Goal: Task Accomplishment & Management: Manage account settings

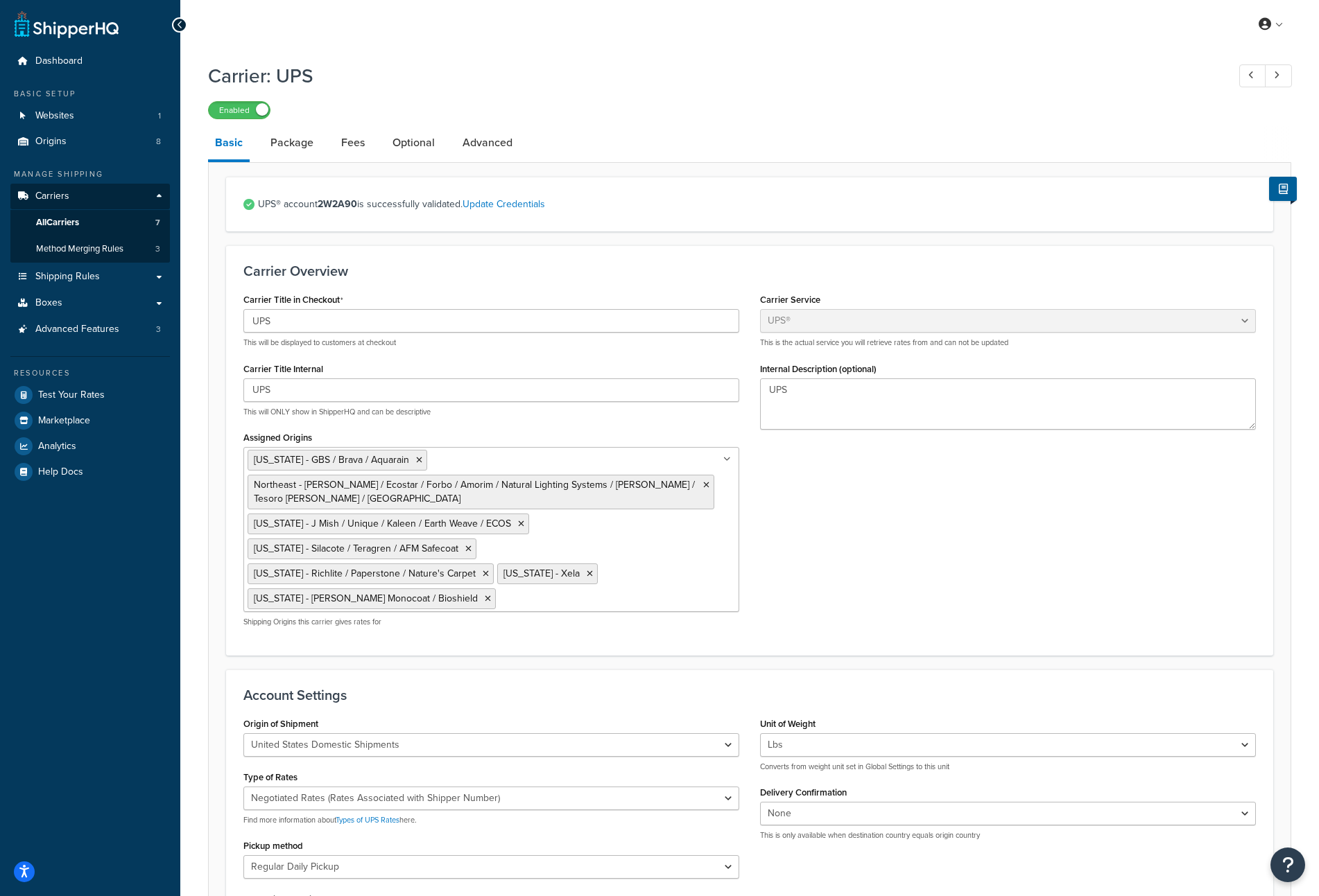
select select "ups"
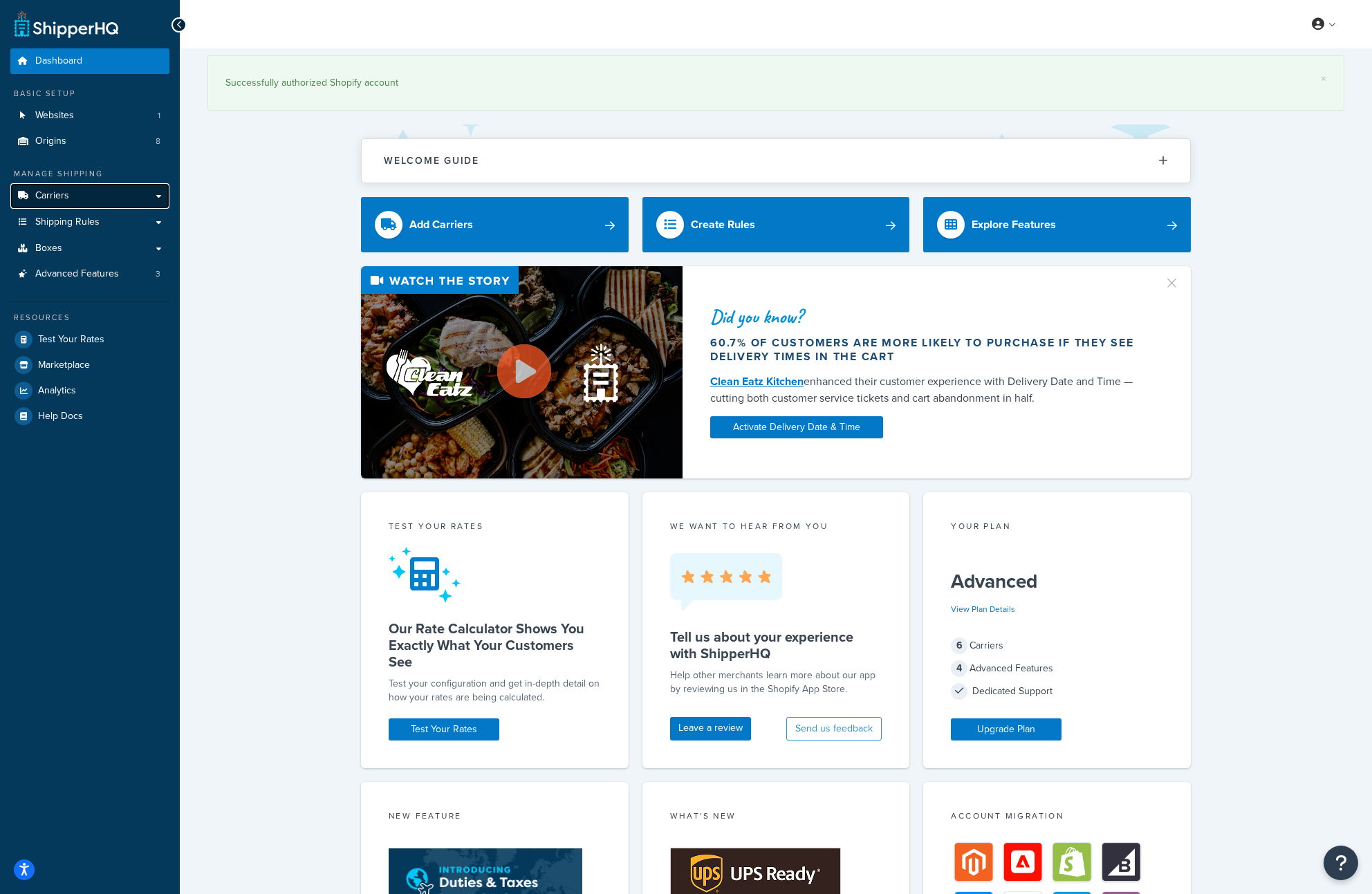
click at [104, 189] on link "Carriers" at bounding box center [90, 196] width 159 height 26
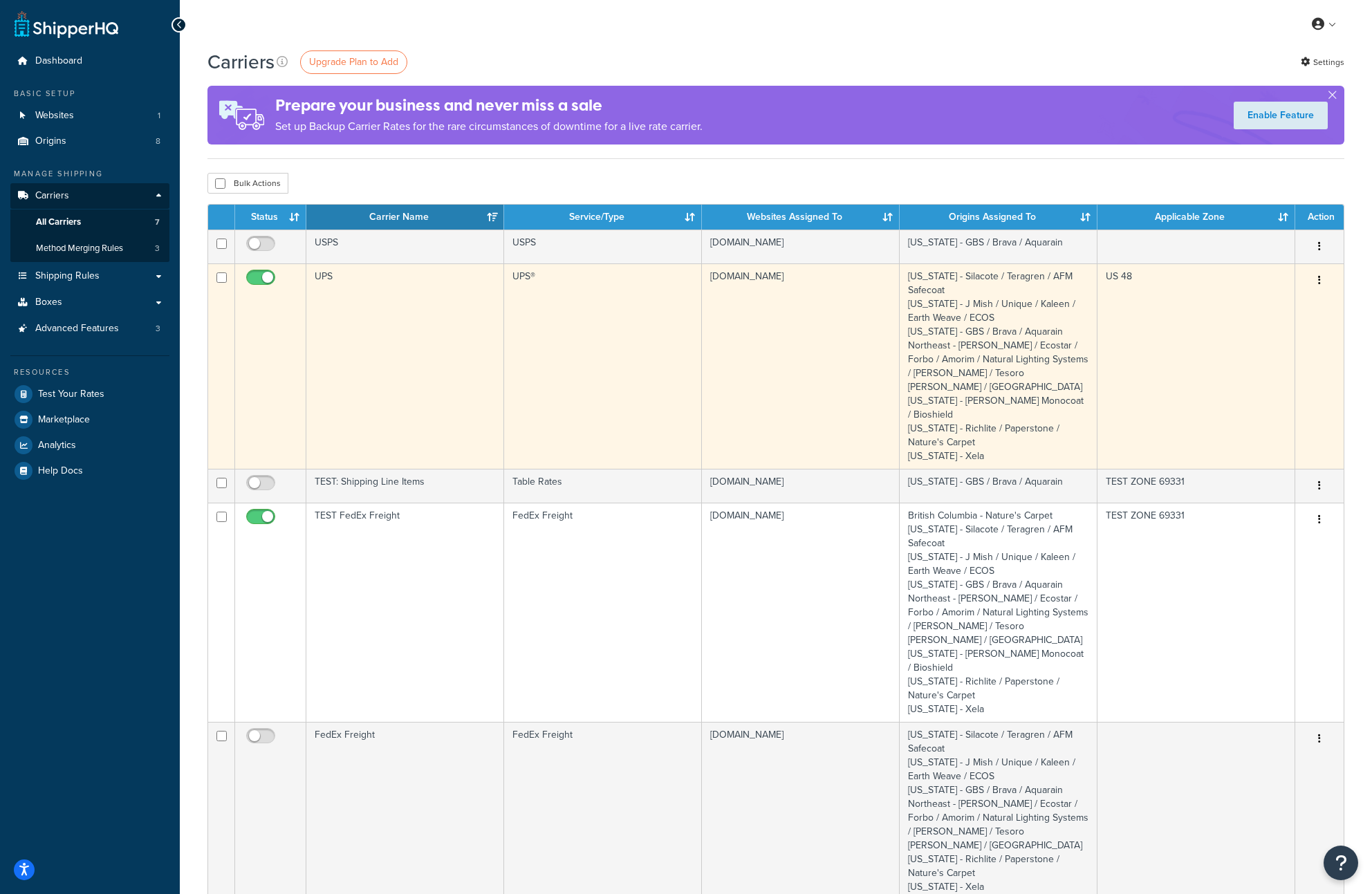
click at [435, 330] on td "UPS" at bounding box center [405, 366] width 198 height 205
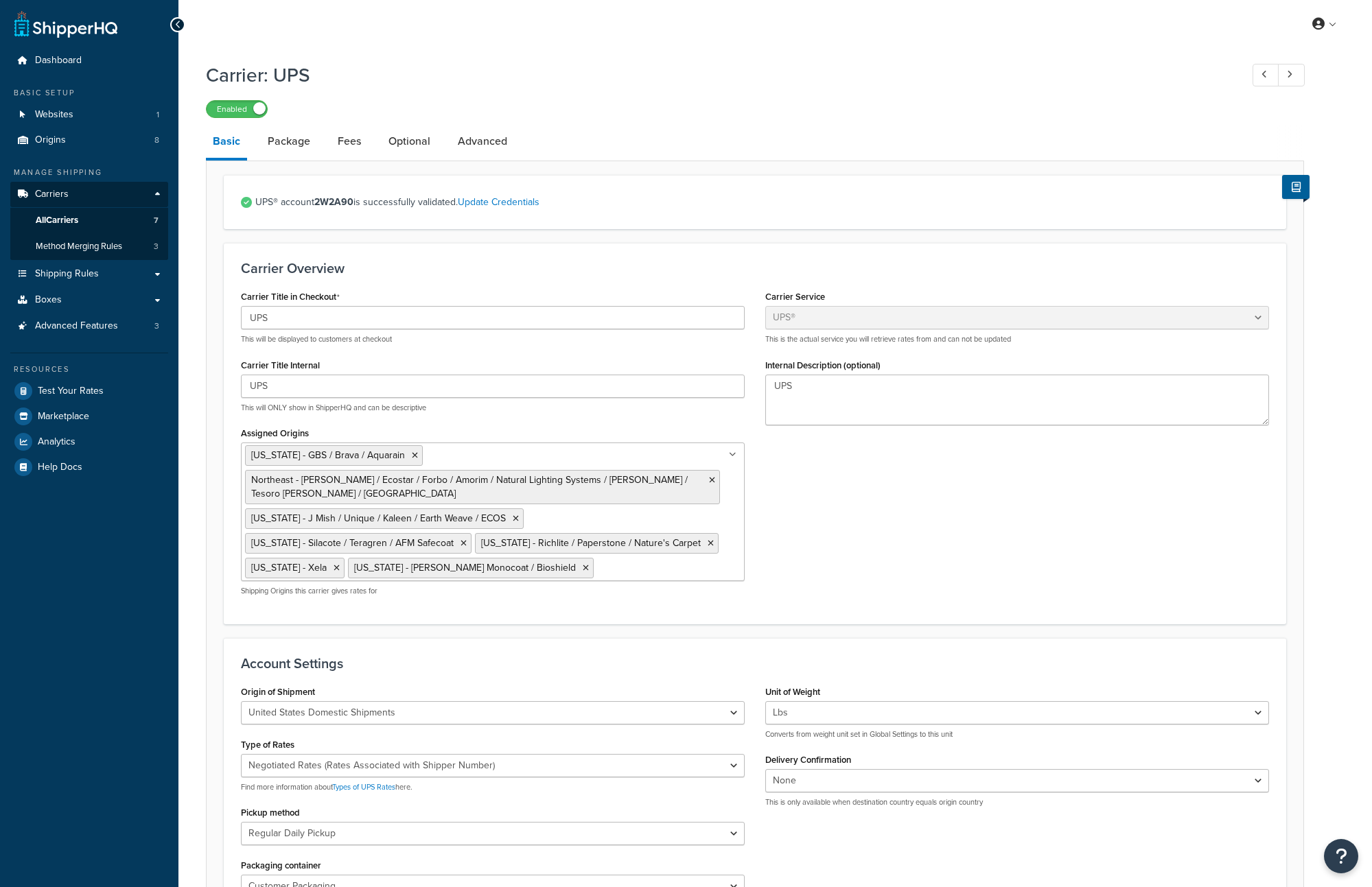
select select "ups"
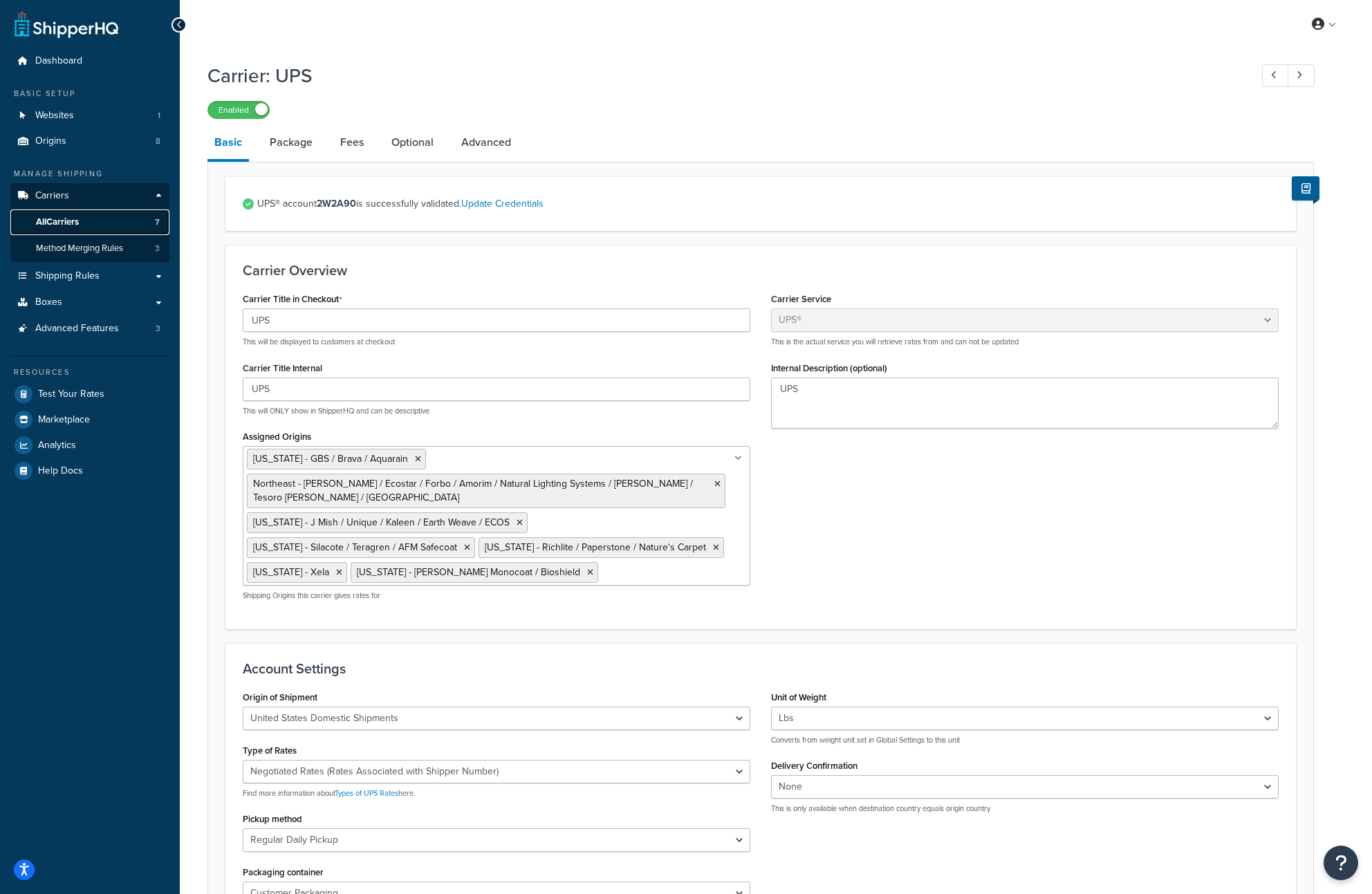
click at [94, 228] on link "All Carriers 7" at bounding box center [90, 222] width 159 height 26
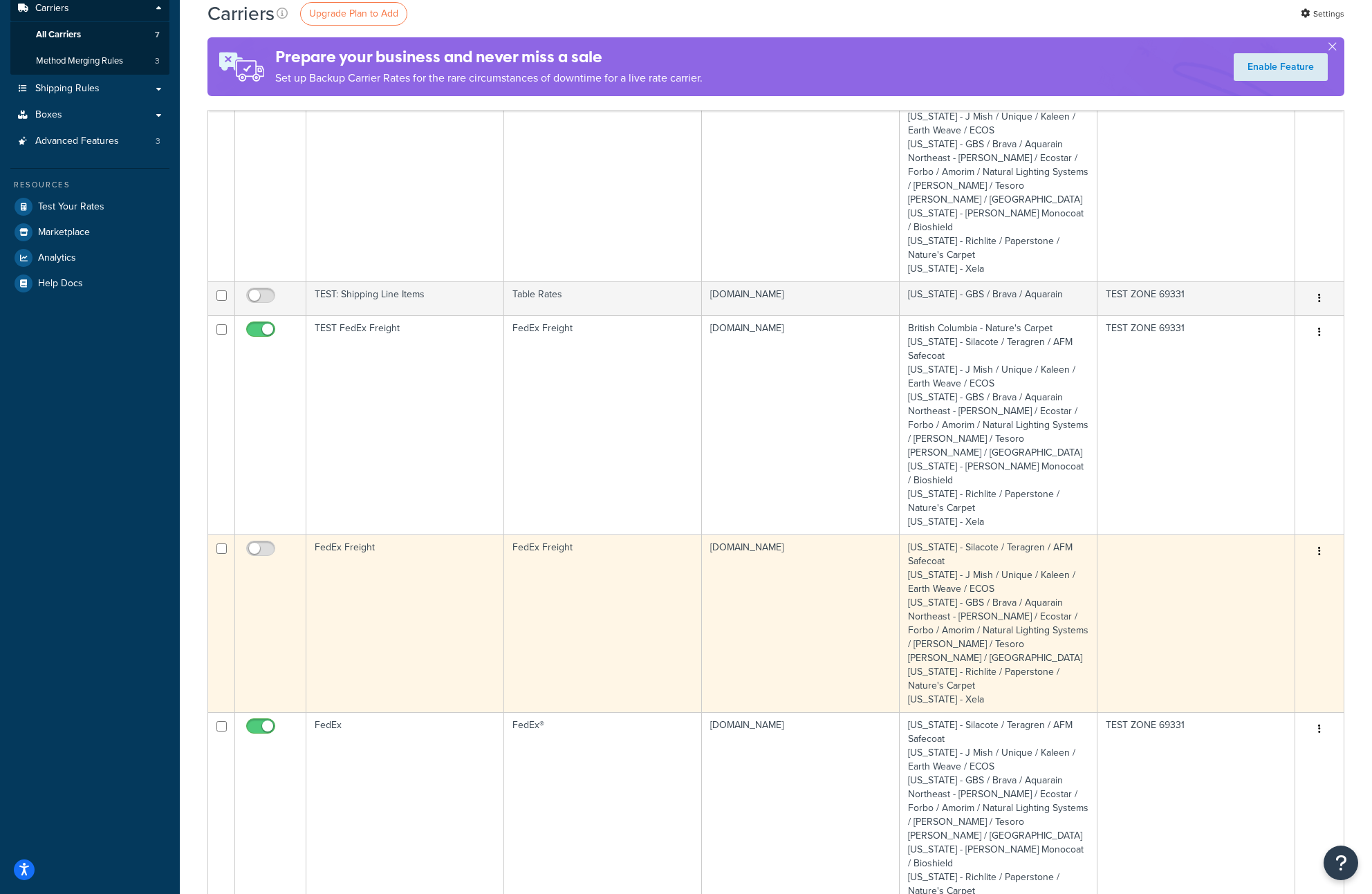
scroll to position [199, 0]
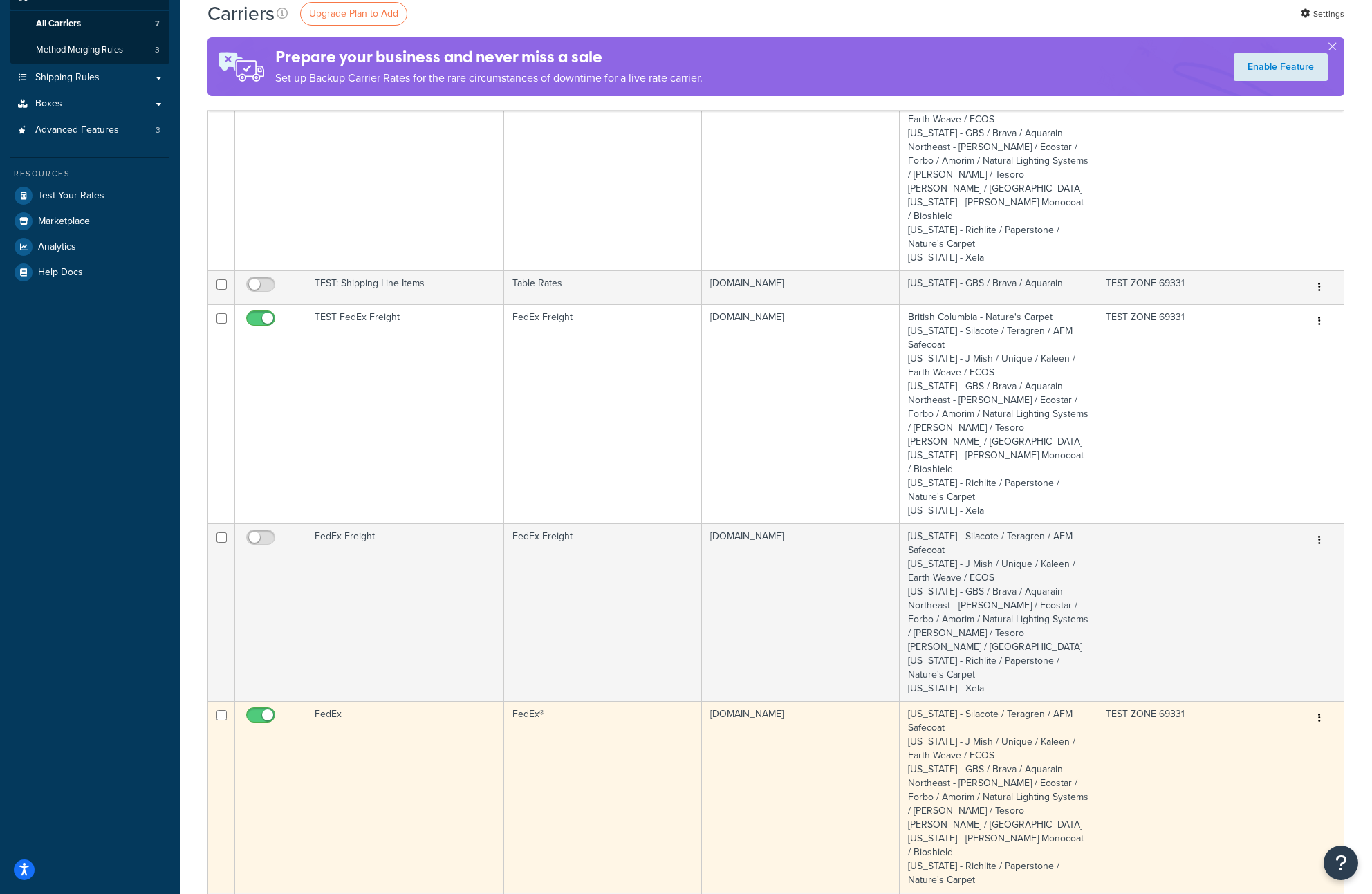
click at [352, 702] on td "FedEx" at bounding box center [405, 797] width 198 height 192
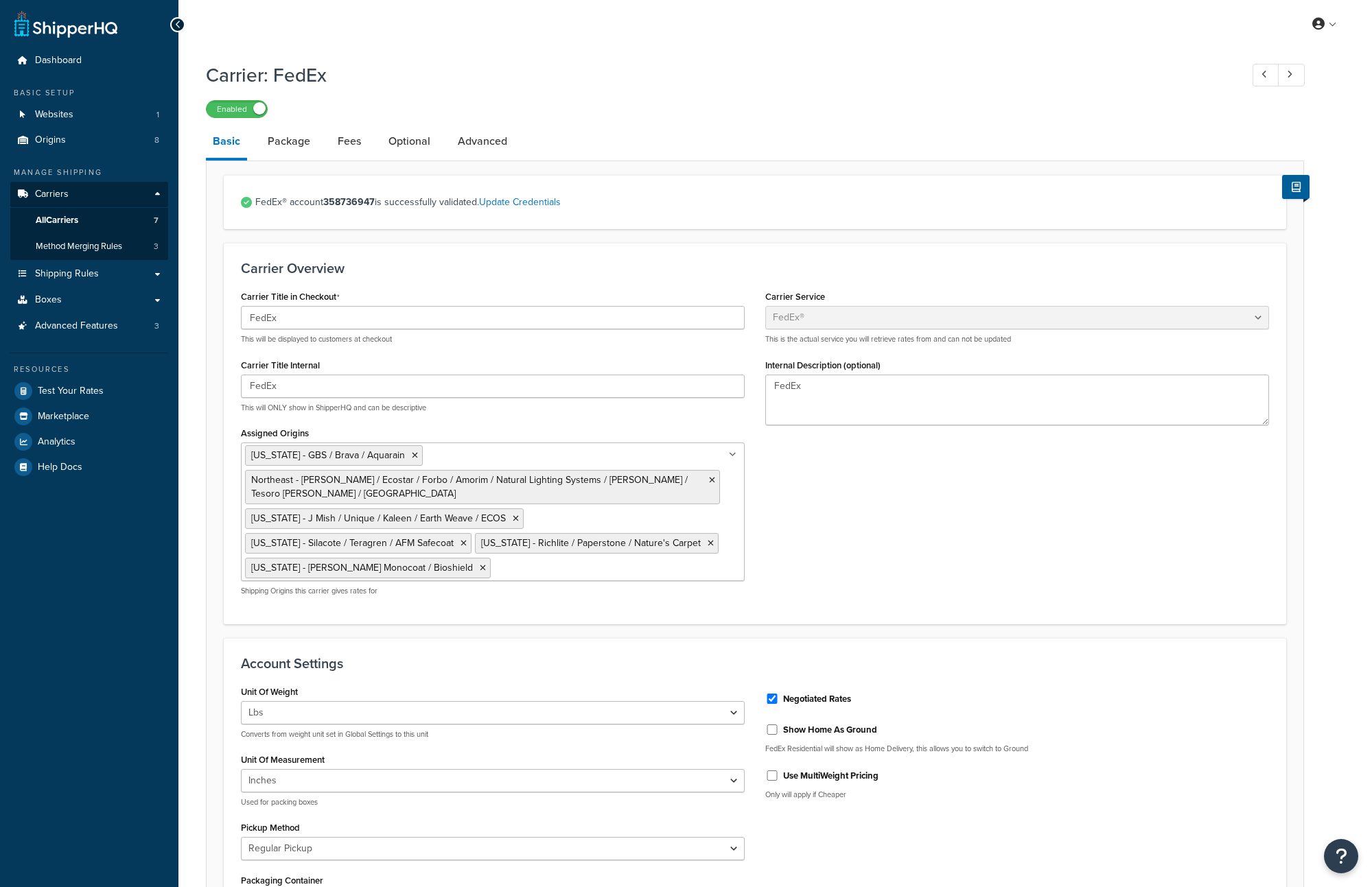
select select "fedEx"
select select "REGULAR_PICKUP"
select select "YOUR_PACKAGING"
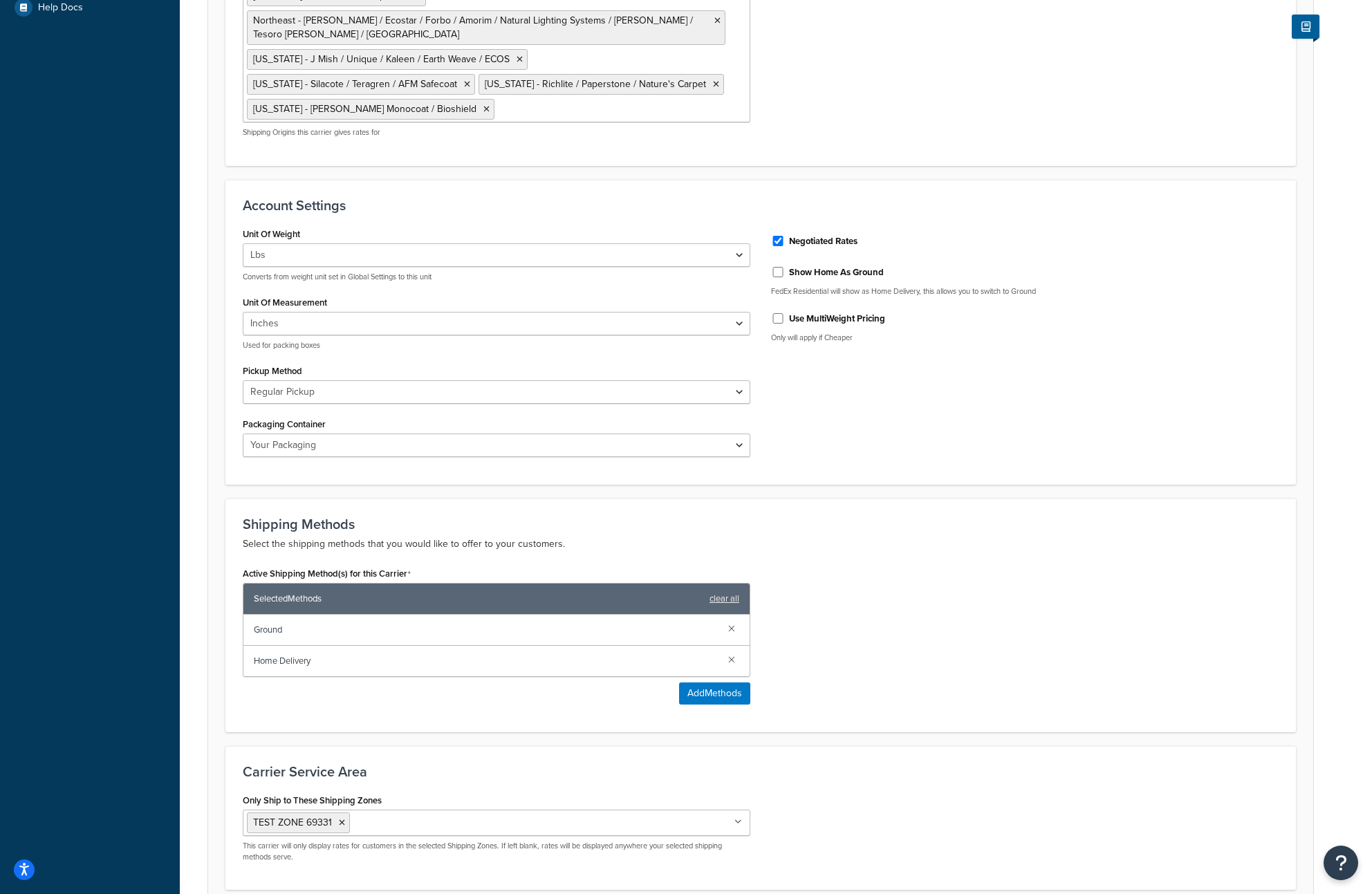
scroll to position [573, 0]
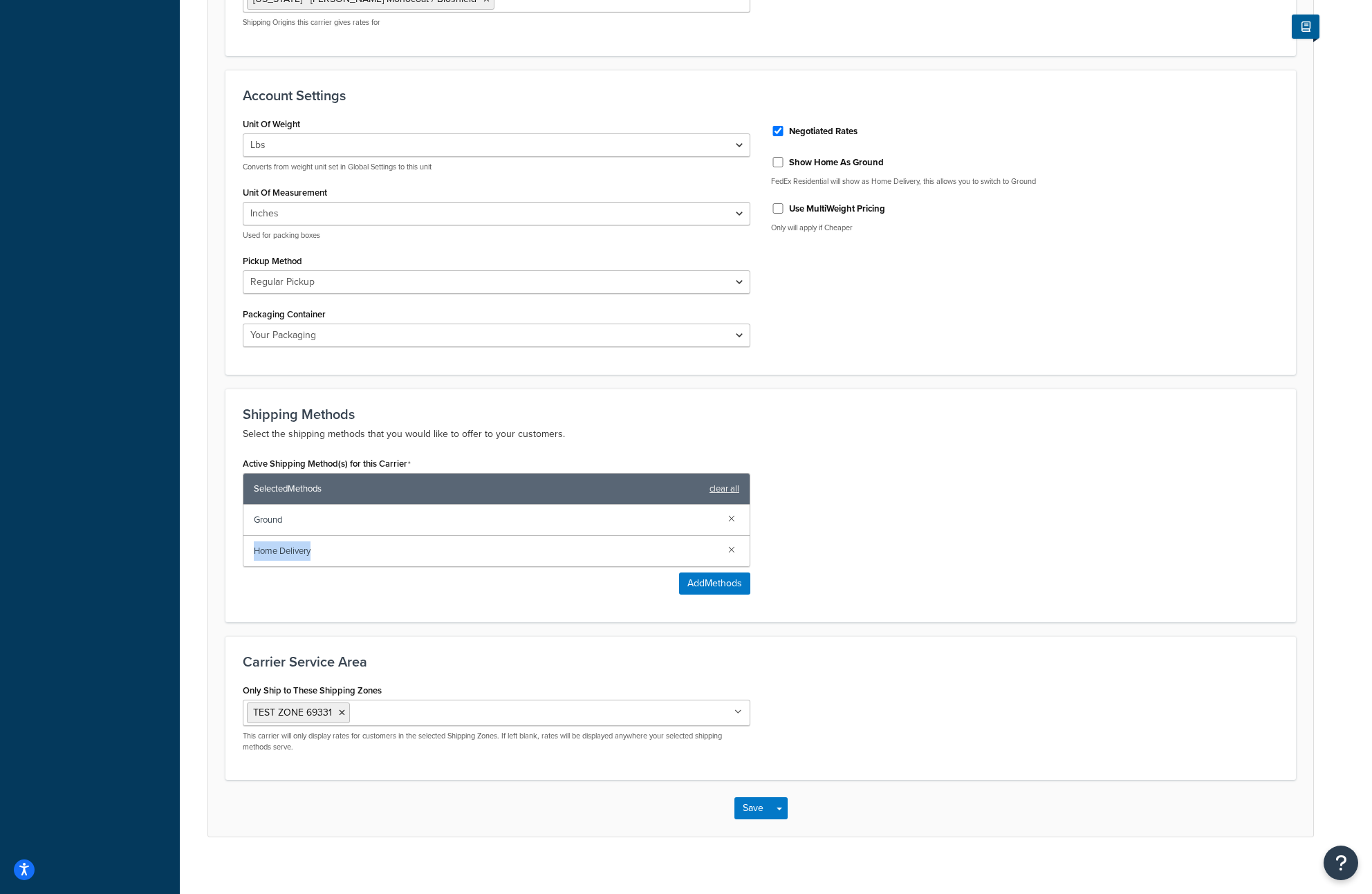
drag, startPoint x: 325, startPoint y: 544, endPoint x: 244, endPoint y: 541, distance: 81.1
click at [244, 541] on div "Home Delivery" at bounding box center [496, 552] width 506 height 30
copy span "Home Delivery"
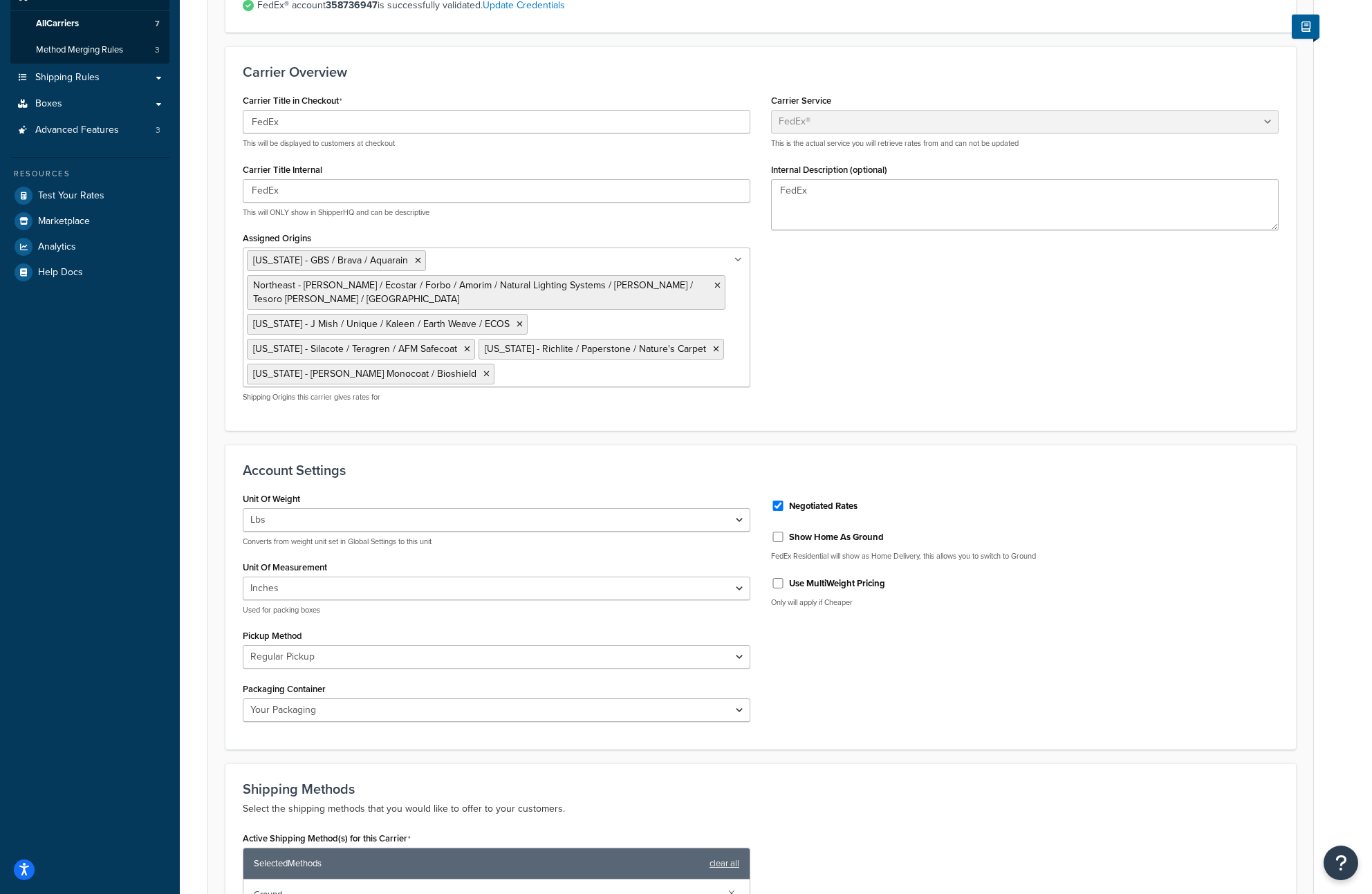
scroll to position [0, 0]
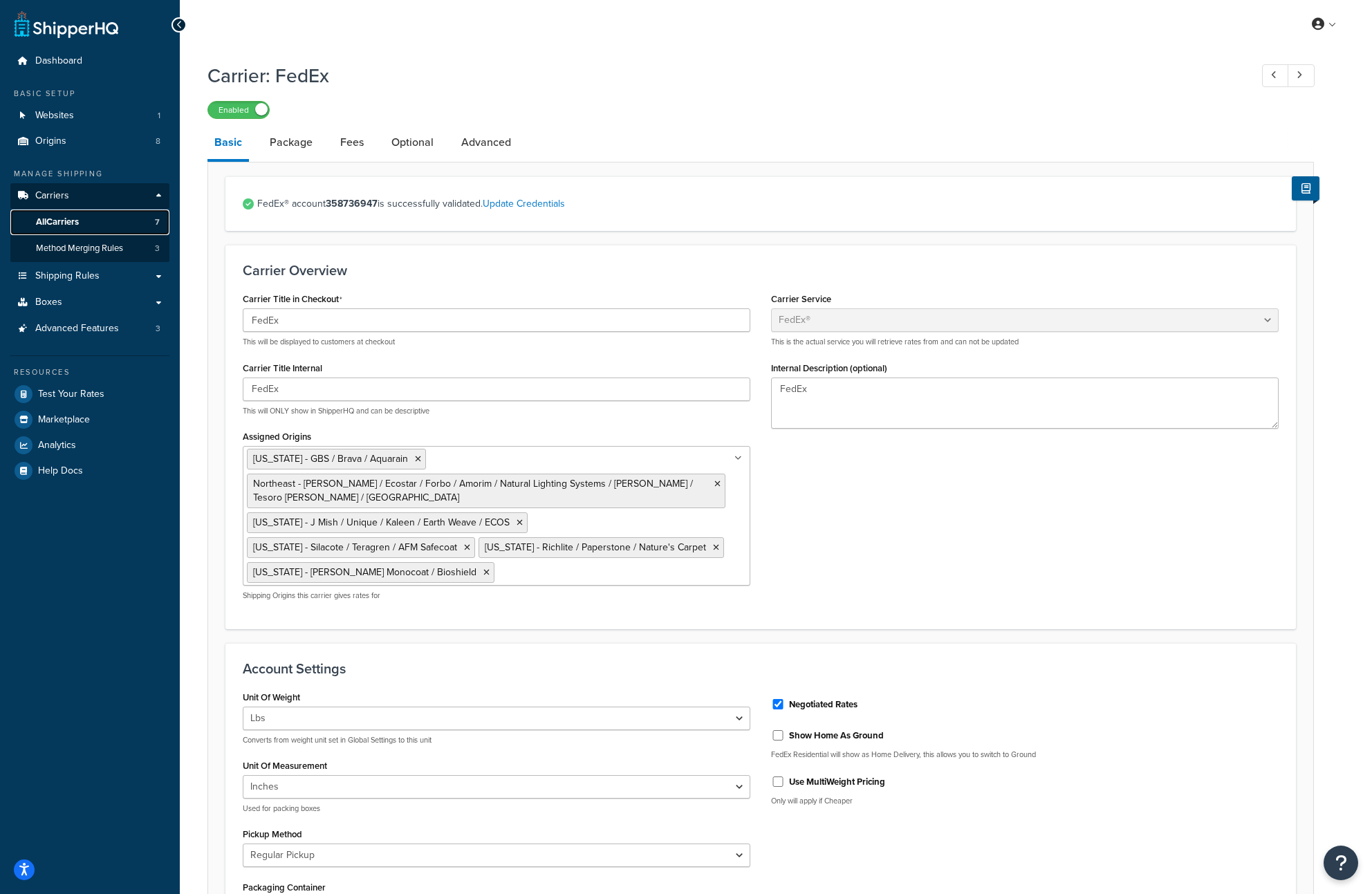
click at [84, 229] on link "All Carriers 7" at bounding box center [90, 222] width 159 height 26
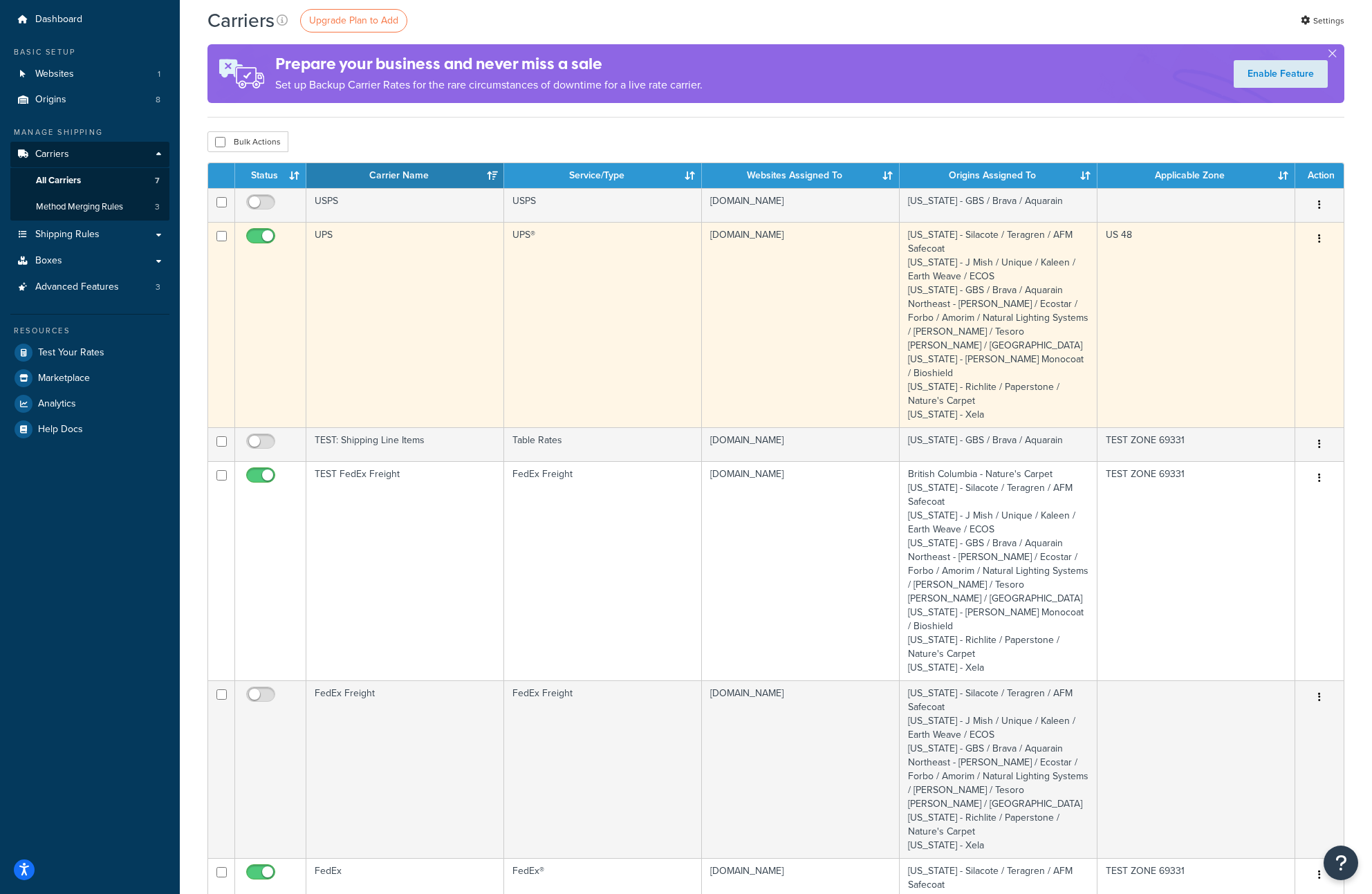
scroll to position [41, 0]
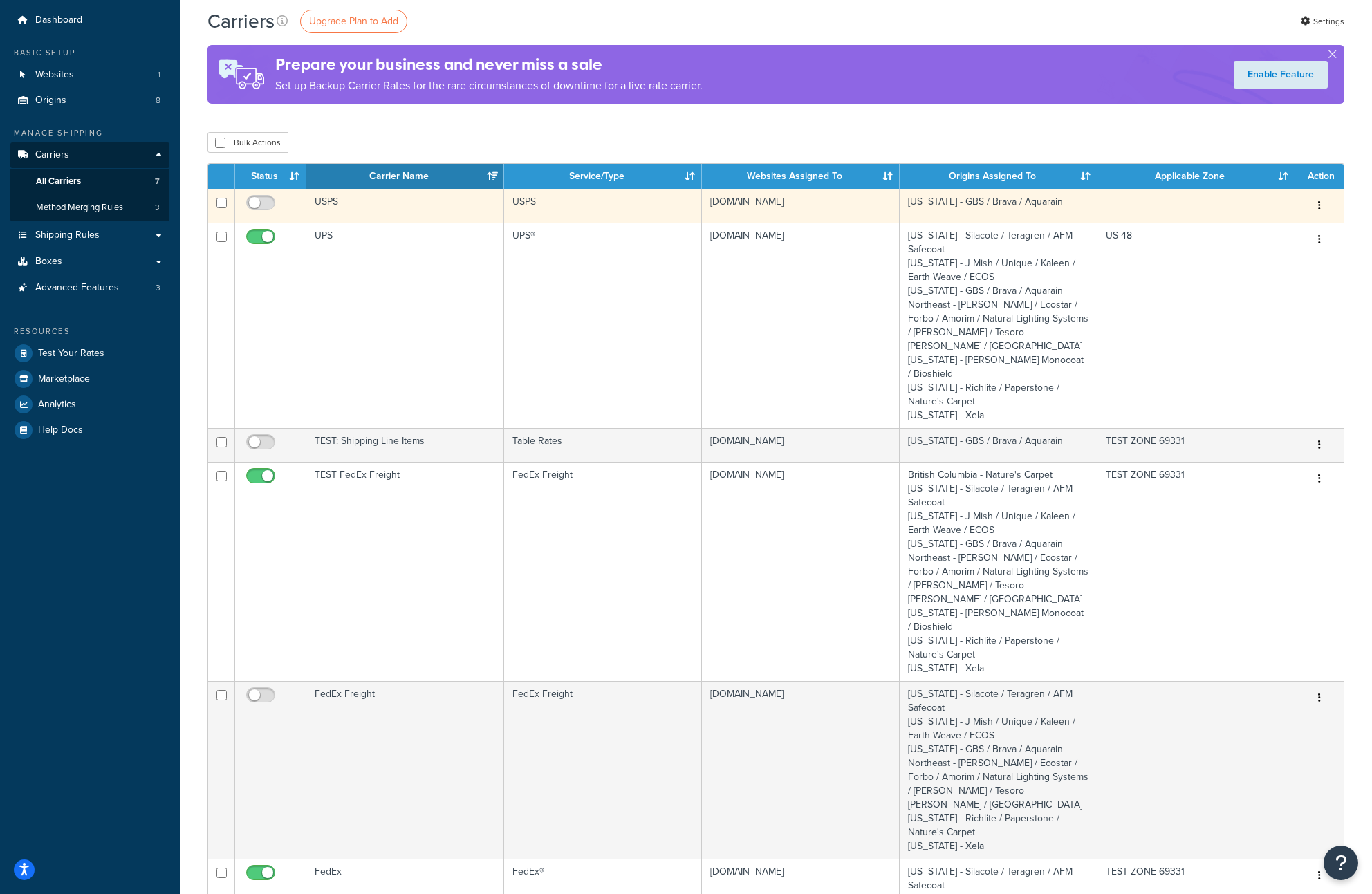
click at [417, 208] on td "USPS" at bounding box center [405, 206] width 198 height 34
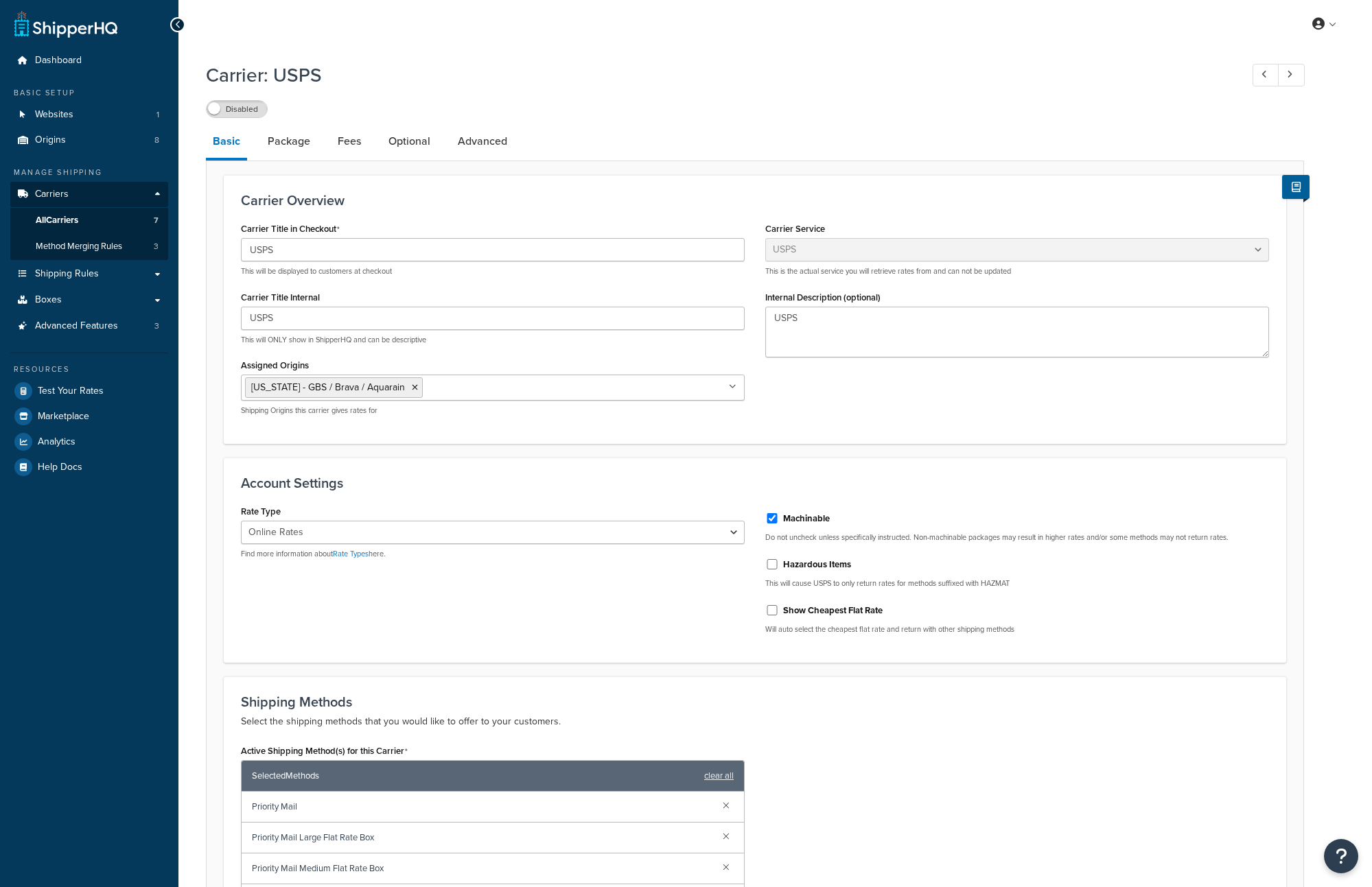
select select "usps"
select select "ONLINE"
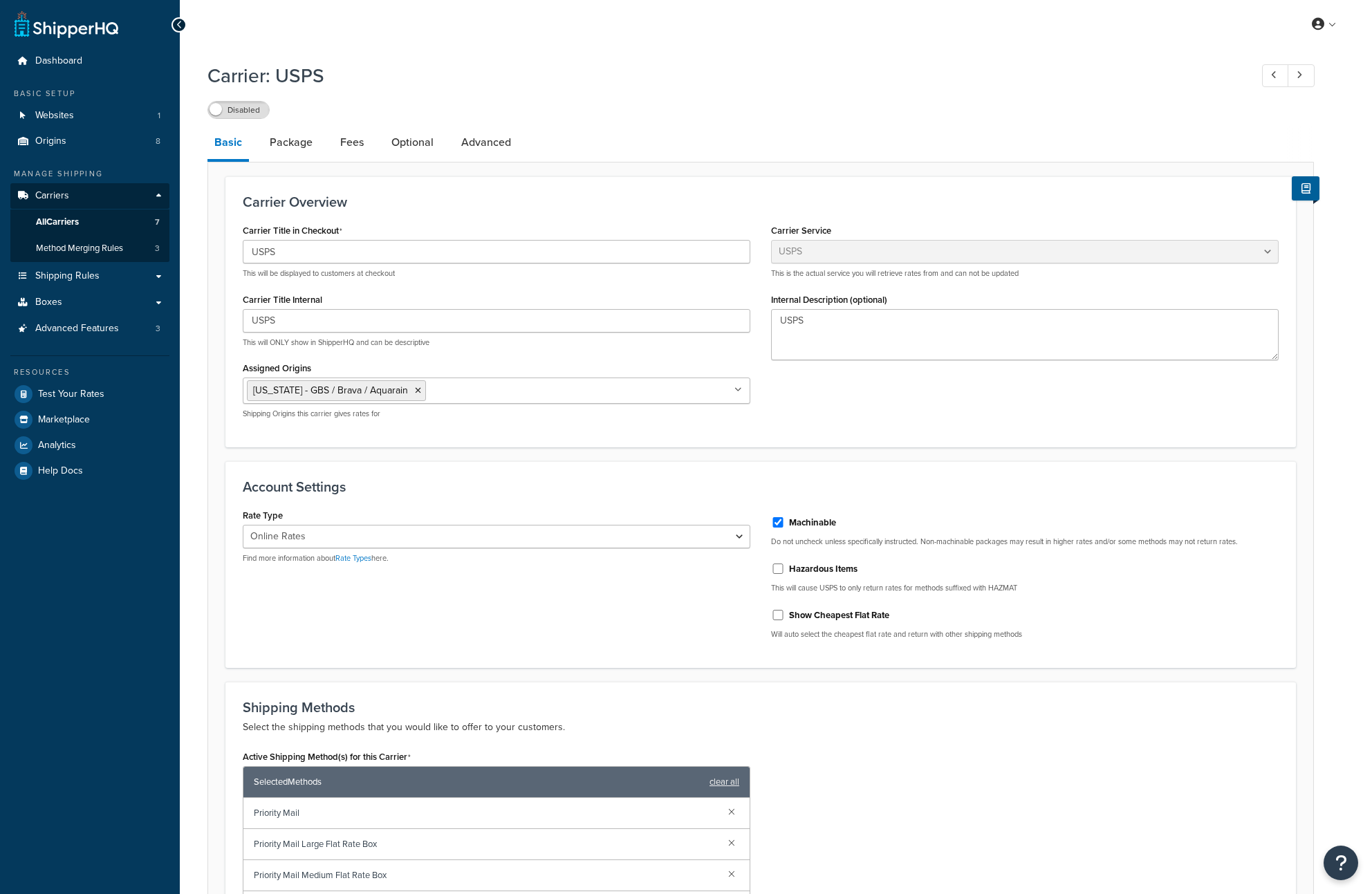
select select "usps"
select select "ONLINE"
